Goal: Task Accomplishment & Management: Manage account settings

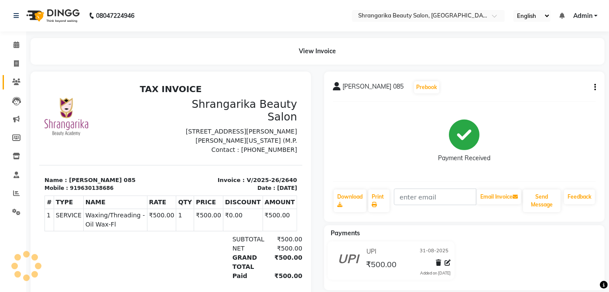
click at [19, 76] on link "Clients" at bounding box center [13, 82] width 21 height 14
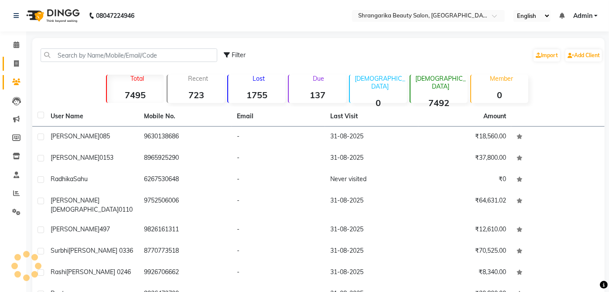
click at [22, 62] on span at bounding box center [16, 64] width 15 height 10
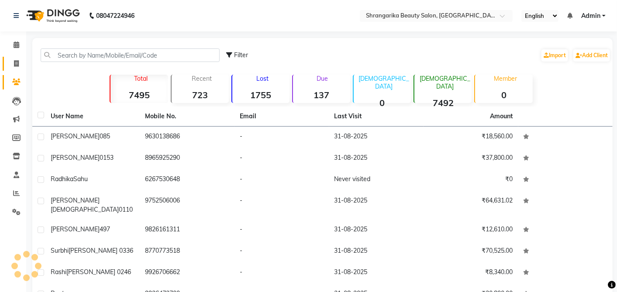
select select "service"
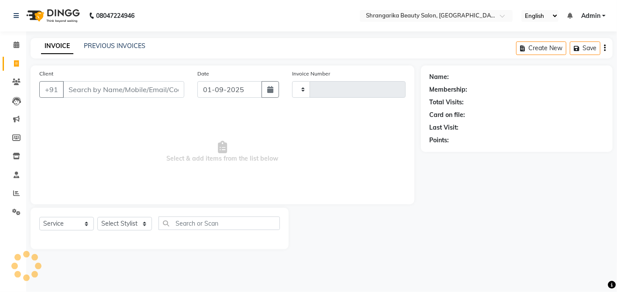
type input "2641"
select select "5168"
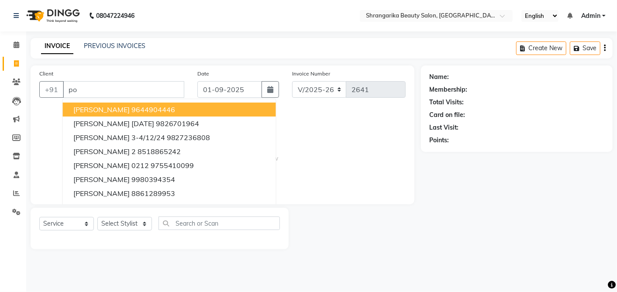
type input "p"
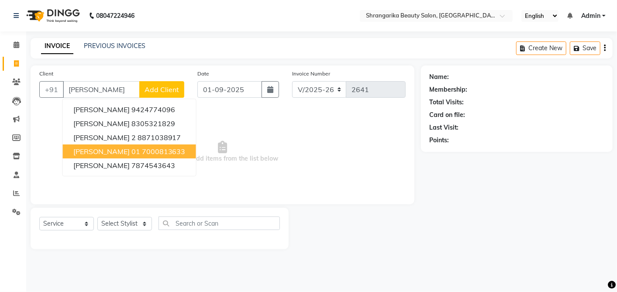
click at [170, 151] on ngb-highlight "7000813633" at bounding box center [164, 151] width 44 height 9
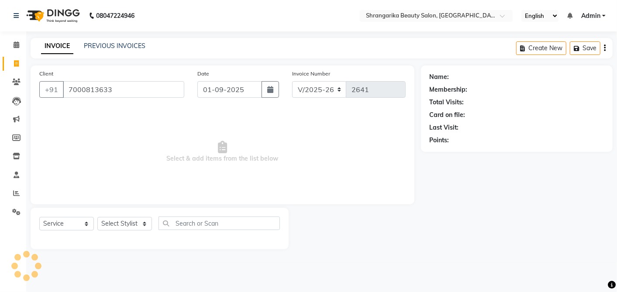
type input "7000813633"
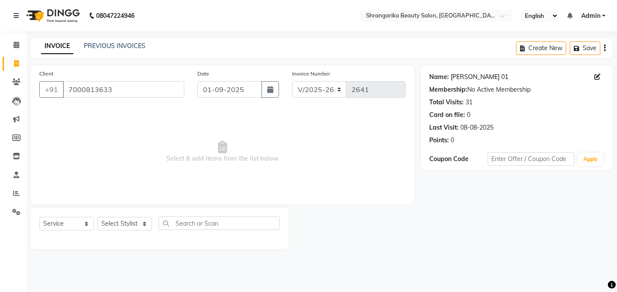
click at [479, 77] on link "[PERSON_NAME] 01" at bounding box center [480, 76] width 58 height 9
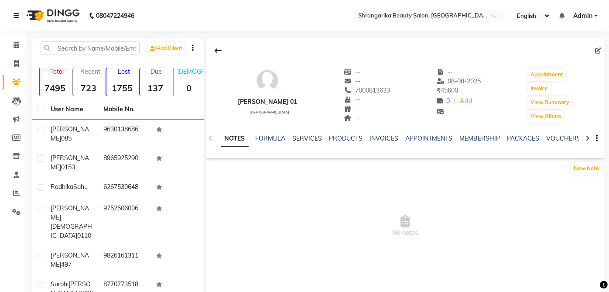
click at [306, 140] on link "SERVICES" at bounding box center [308, 138] width 30 height 8
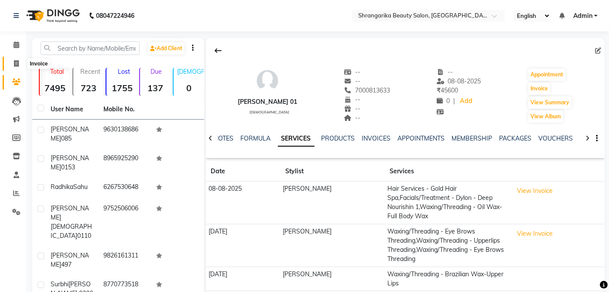
click at [16, 66] on icon at bounding box center [16, 63] width 5 height 7
select select "service"
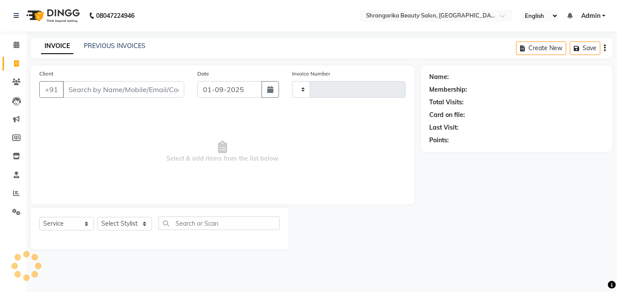
type input "2641"
select select "5168"
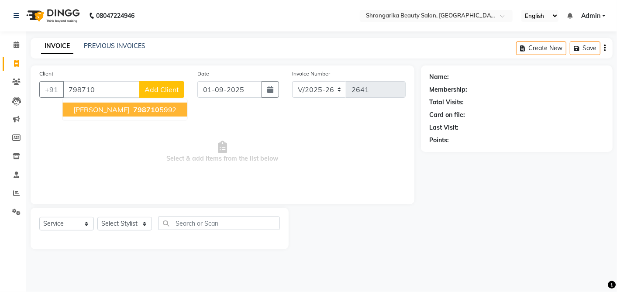
click at [152, 109] on span "798710" at bounding box center [146, 109] width 26 height 9
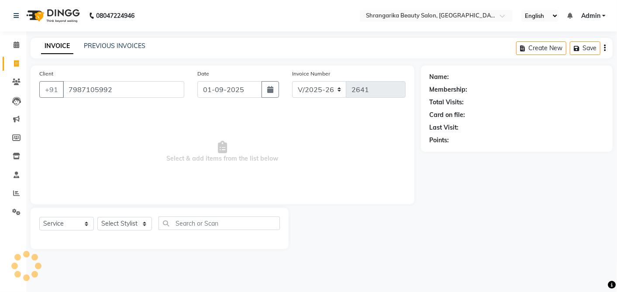
type input "7987105992"
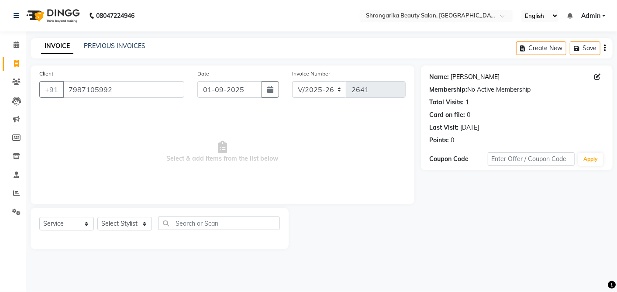
click at [484, 75] on link "Arva Chakkiwala" at bounding box center [475, 76] width 49 height 9
click at [477, 78] on link "Arva Chakkiwala" at bounding box center [475, 76] width 49 height 9
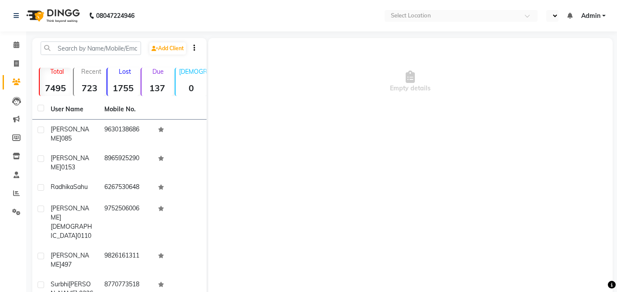
select select "en"
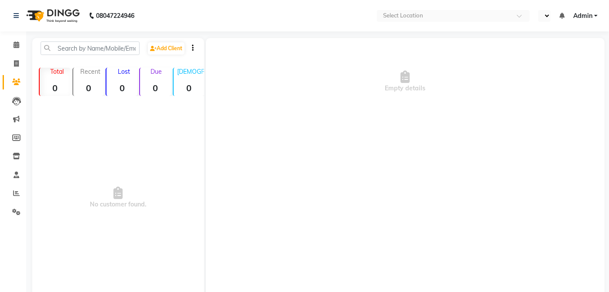
select select "en"
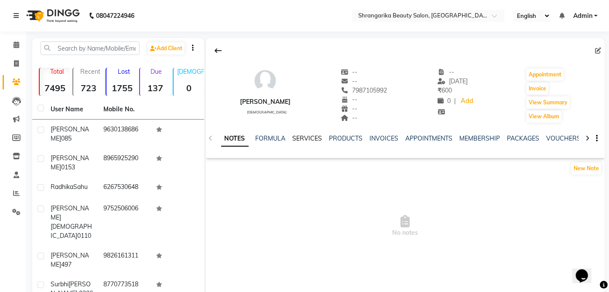
click at [304, 136] on link "SERVICES" at bounding box center [308, 138] width 30 height 8
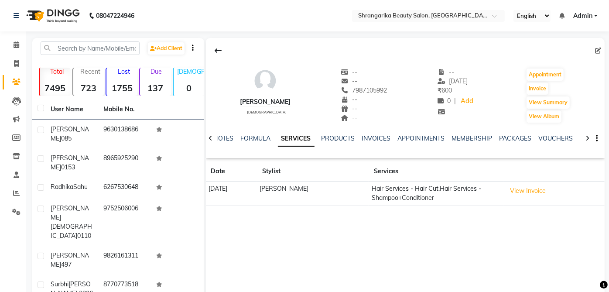
click at [451, 217] on div "arva chakkiwala female -- -- 7987105992 -- -- -- -- 12-10-2024 ₹ 600 0 | Add Ap…" at bounding box center [405, 169] width 399 height 262
click at [253, 17] on nav "08047224946 Select Location × Shrangarika Beauty Salon, Shell Tower English ENG…" at bounding box center [304, 15] width 609 height 31
